Goal: Task Accomplishment & Management: Use online tool/utility

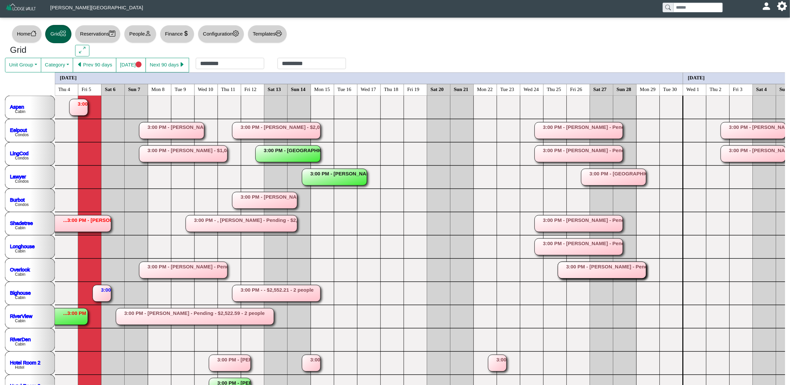
click at [107, 288] on rect at bounding box center [102, 293] width 18 height 17
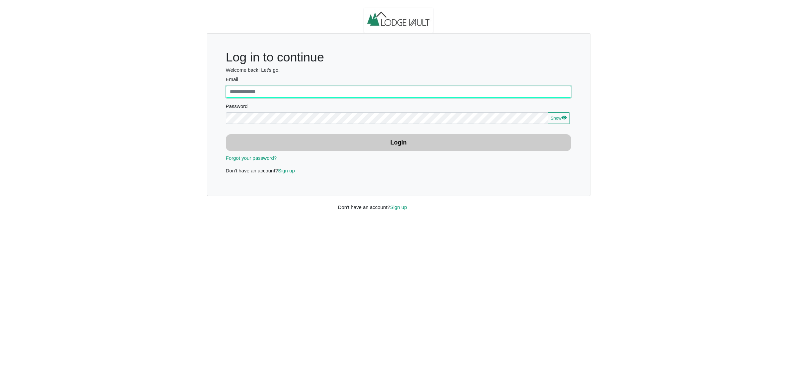
type input "**********"
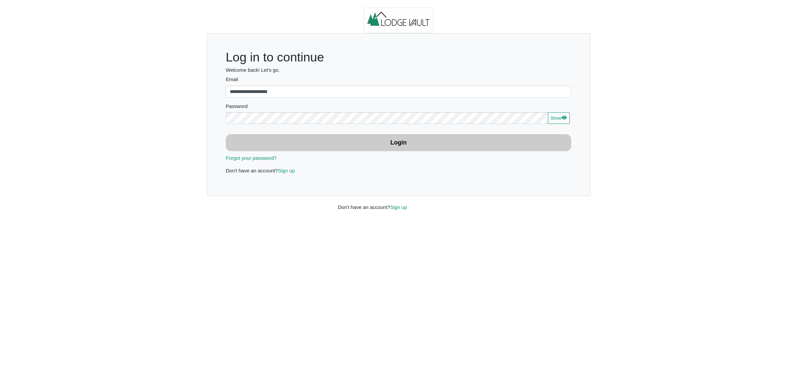
click at [426, 140] on button "Login" at bounding box center [399, 142] width 346 height 17
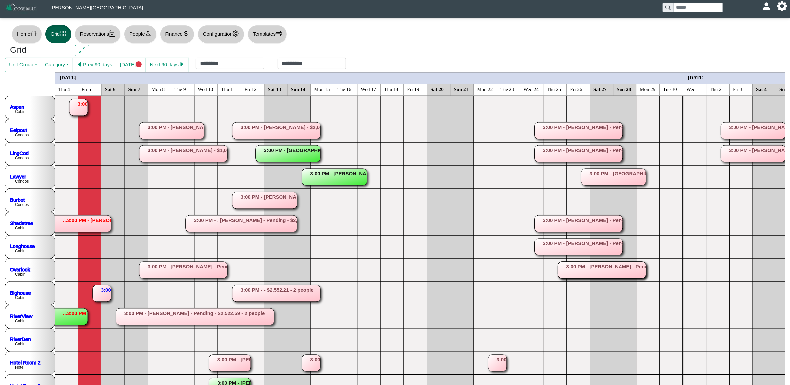
click at [105, 291] on rect at bounding box center [102, 293] width 18 height 17
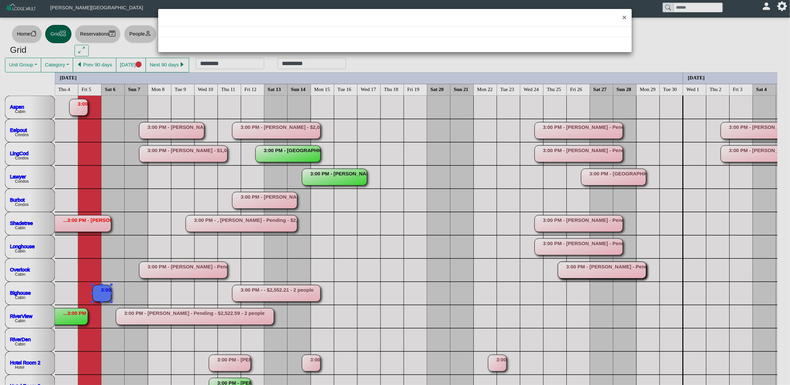
click at [98, 241] on div "×" at bounding box center [395, 192] width 790 height 385
click at [103, 220] on div "×" at bounding box center [395, 192] width 790 height 385
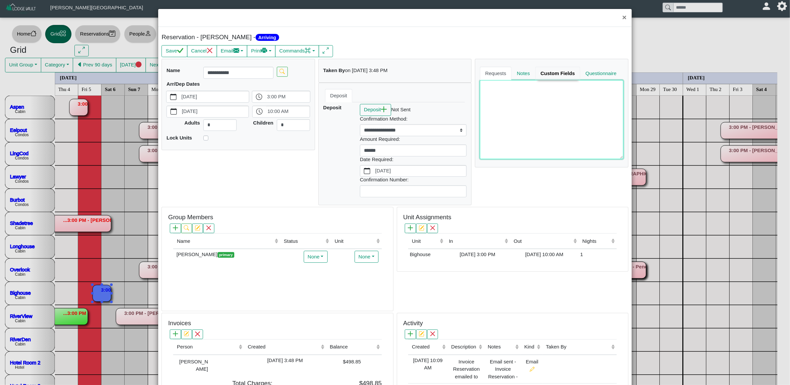
drag, startPoint x: 537, startPoint y: 106, endPoint x: 567, endPoint y: 71, distance: 45.3
click at [540, 98] on textarea at bounding box center [552, 119] width 144 height 79
